Goal: Task Accomplishment & Management: Use online tool/utility

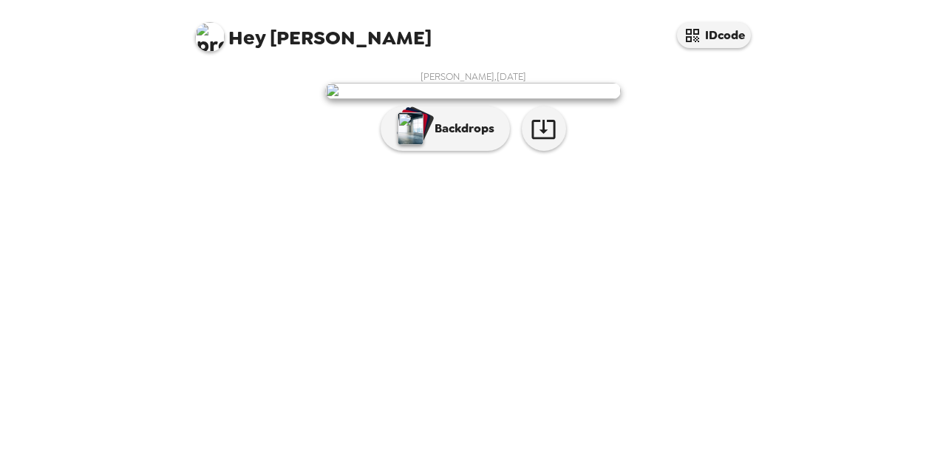
scroll to position [64, 0]
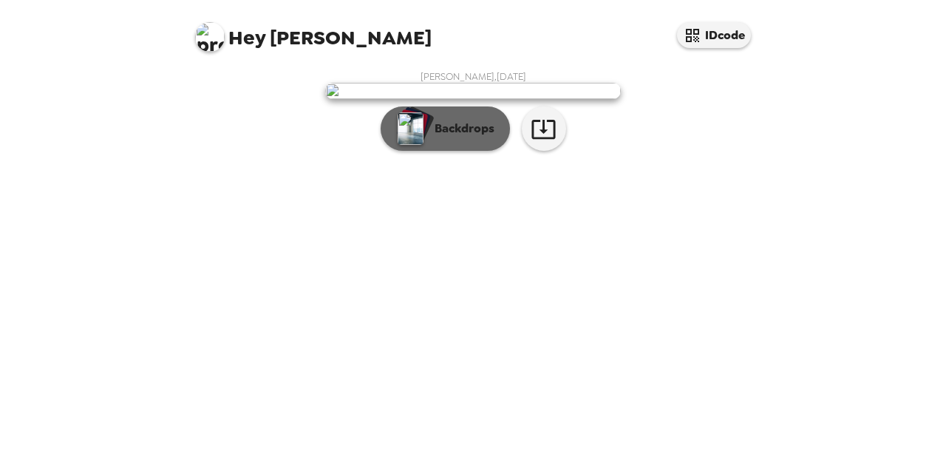
click at [421, 145] on img "button" at bounding box center [411, 128] width 26 height 33
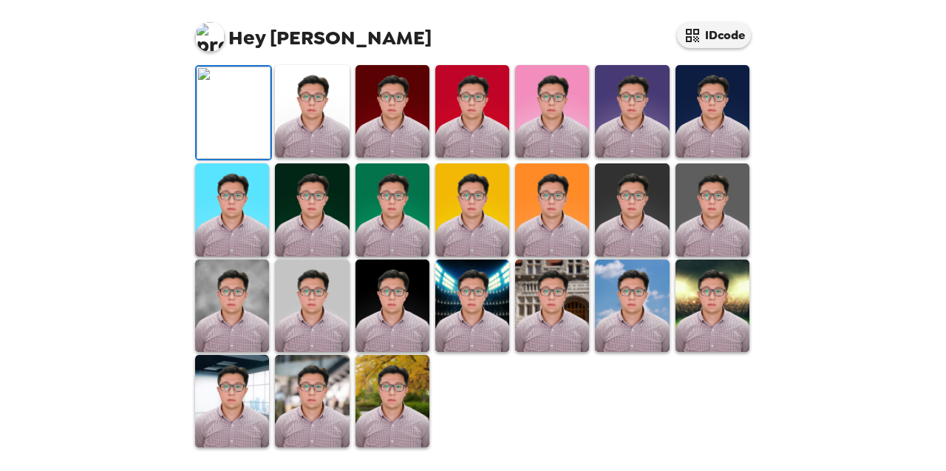
scroll to position [0, 0]
